Goal: Transaction & Acquisition: Purchase product/service

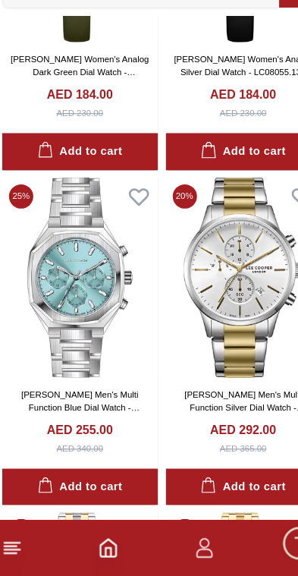
scroll to position [5214, 0]
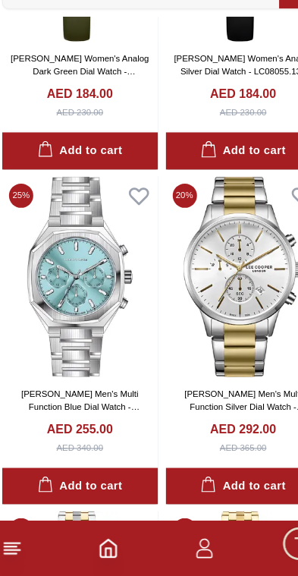
click at [46, 269] on img at bounding box center [77, 313] width 137 height 175
click at [46, 233] on img at bounding box center [77, 313] width 137 height 175
click at [52, 244] on img at bounding box center [77, 313] width 137 height 175
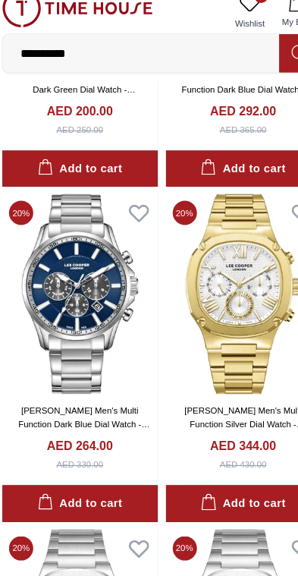
scroll to position [7593, 0]
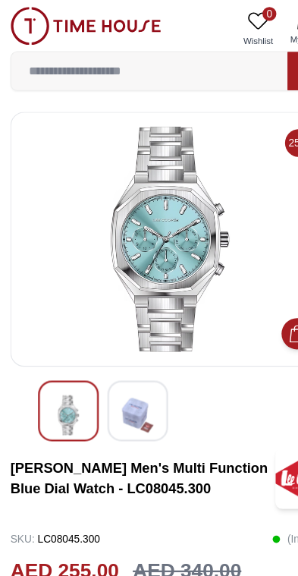
click at [84, 216] on img at bounding box center [149, 209] width 254 height 197
click at [62, 21] on img at bounding box center [75, 22] width 132 height 33
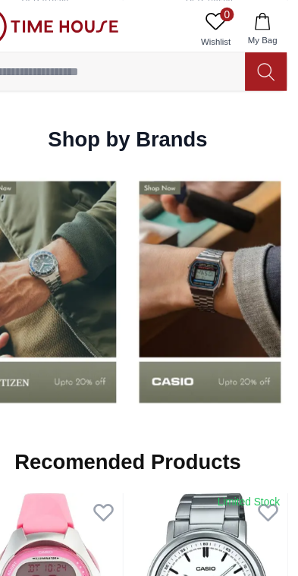
scroll to position [1127, 0]
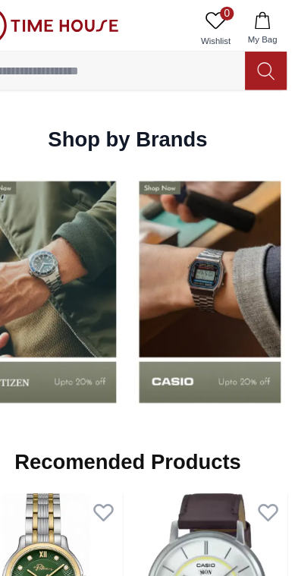
click at [72, 61] on input at bounding box center [131, 62] width 242 height 30
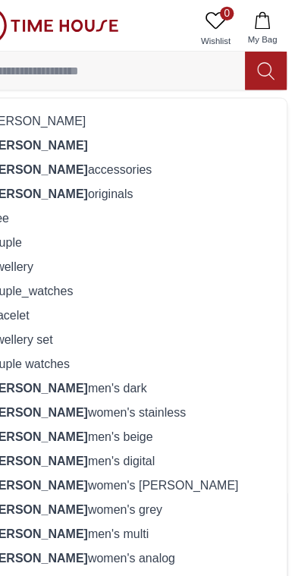
scroll to position [1066, 0]
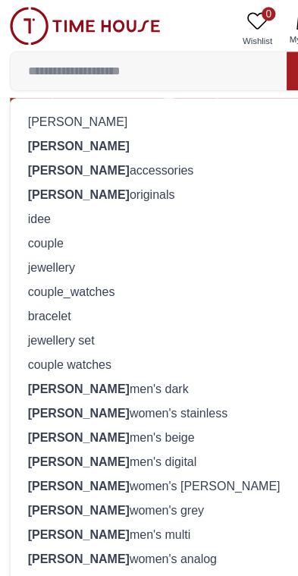
click at [39, 124] on strong "[PERSON_NAME]" at bounding box center [69, 127] width 89 height 12
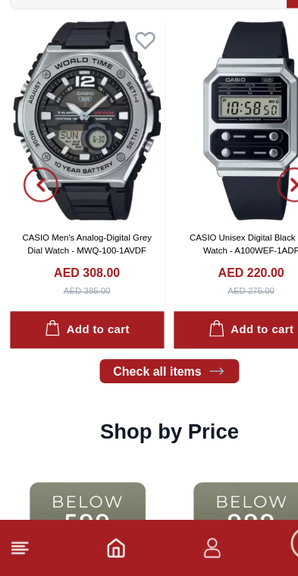
scroll to position [1766, 0]
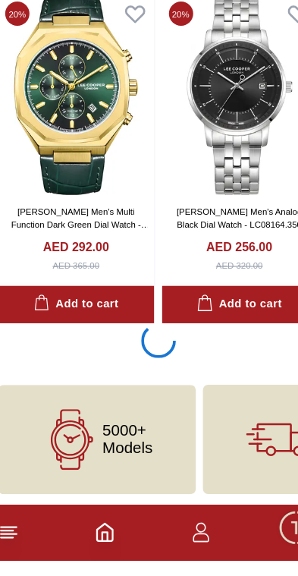
scroll to position [2713, 0]
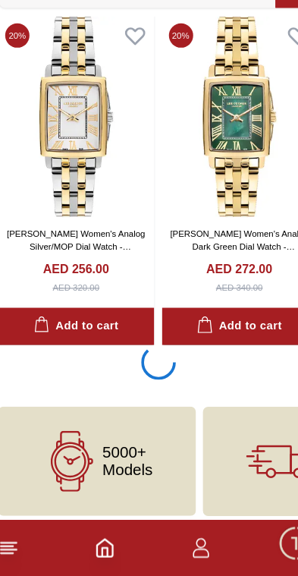
scroll to position [5643, 0]
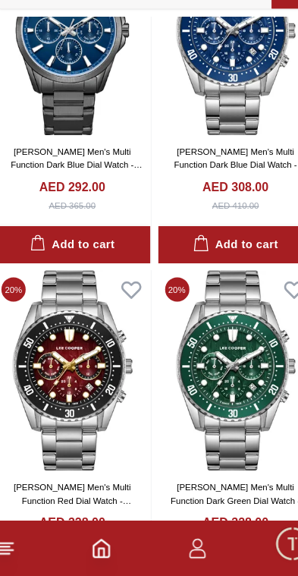
scroll to position [10712, 0]
